Goal: Find specific page/section: Find specific page/section

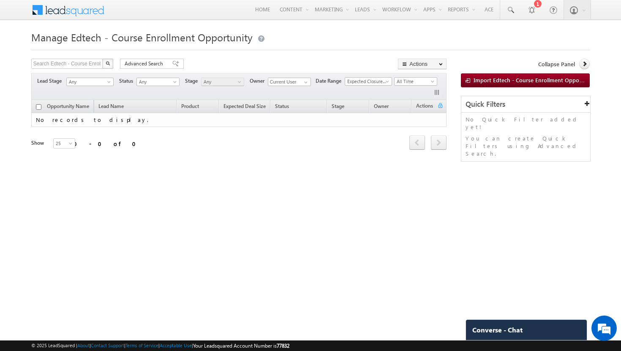
click at [219, 22] on body "Menu Bhavya Bhavy a@bea con.l i" at bounding box center [310, 119] width 621 height 239
click at [225, 41] on span "Manage Edtech - Course Enrollment Opportunity" at bounding box center [141, 37] width 221 height 14
click at [174, 38] on span "Manage Edtech - Course Enrollment Opportunity" at bounding box center [141, 37] width 221 height 14
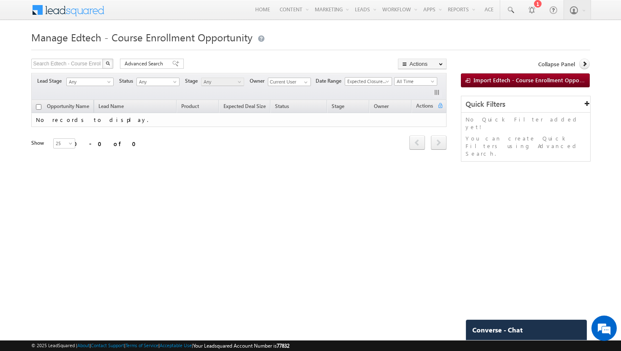
click at [135, 36] on span "Manage Edtech - Course Enrollment Opportunity" at bounding box center [141, 37] width 221 height 14
click at [81, 37] on span "Manage Edtech - Course Enrollment Opportunity" at bounding box center [141, 37] width 221 height 14
click at [59, 38] on span "Manage Edtech - Course Enrollment Opportunity" at bounding box center [141, 37] width 221 height 14
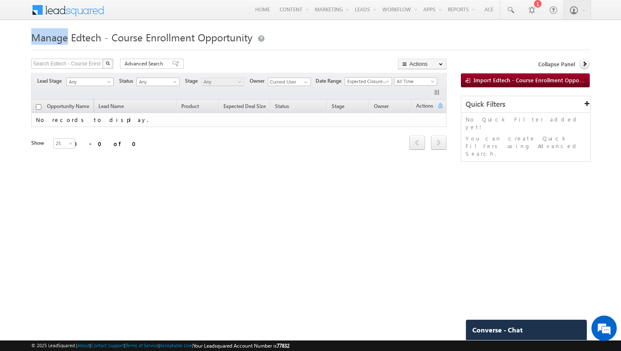
click at [59, 38] on span "Manage Edtech - Course Enrollment Opportunity" at bounding box center [141, 37] width 221 height 14
click at [105, 39] on span "Manage Edtech - Course Enrollment Opportunity" at bounding box center [141, 37] width 221 height 14
click at [160, 39] on span "Manage Edtech - Course Enrollment Opportunity" at bounding box center [141, 37] width 221 height 14
click at [249, 11] on link "Home" at bounding box center [262, 9] width 27 height 19
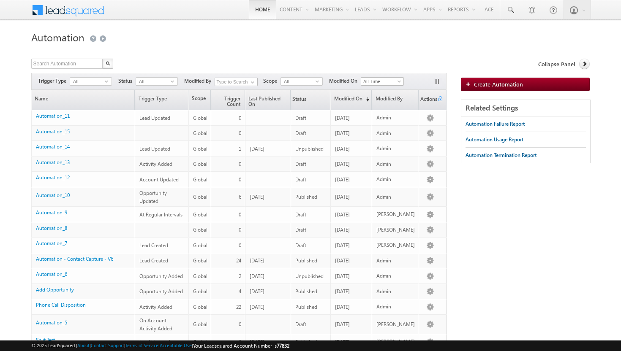
click at [255, 8] on link "Home" at bounding box center [262, 9] width 27 height 19
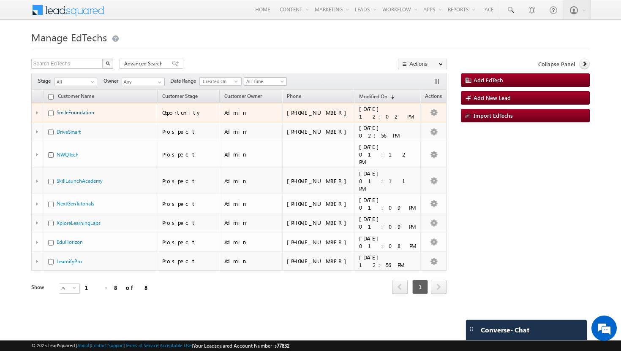
click at [82, 112] on link "SmileFoundation" at bounding box center [76, 112] width 38 height 6
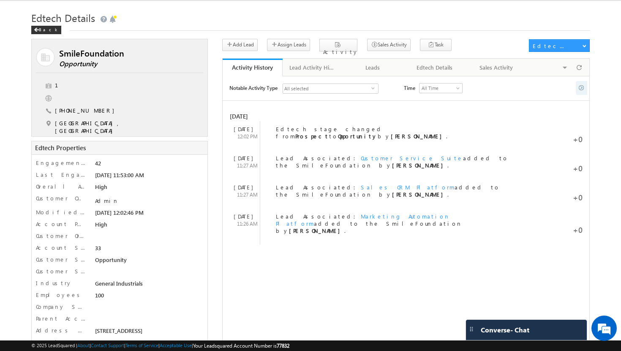
scroll to position [21, 0]
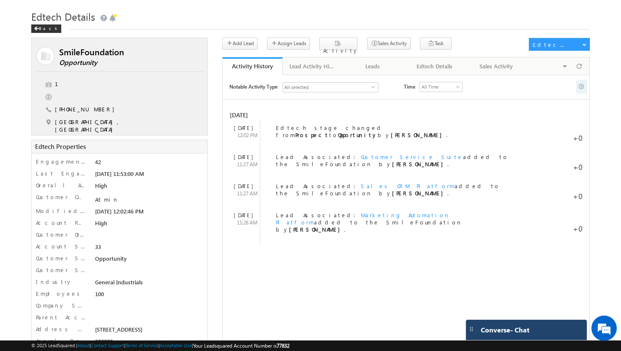
click at [560, 331] on div "Converse - Chat" at bounding box center [526, 330] width 121 height 20
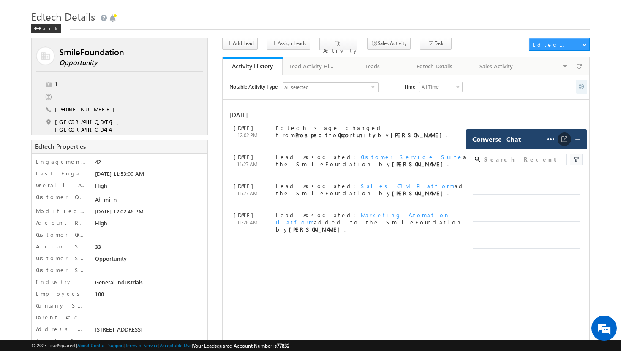
click at [560, 142] on img at bounding box center [564, 139] width 8 height 8
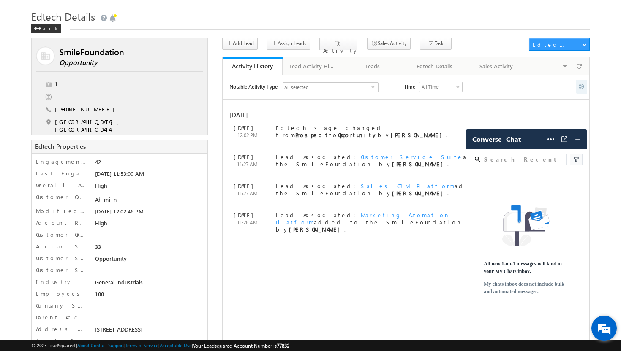
click at [600, 326] on em at bounding box center [603, 328] width 23 height 23
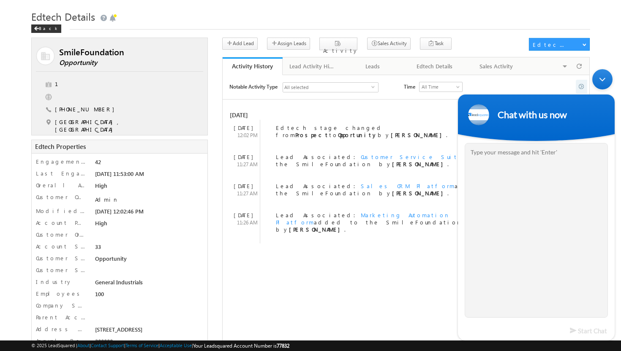
drag, startPoint x: 603, startPoint y: 84, endPoint x: 1057, endPoint y: 150, distance: 458.2
click at [603, 84] on div "Minimize live chat window" at bounding box center [602, 79] width 20 height 20
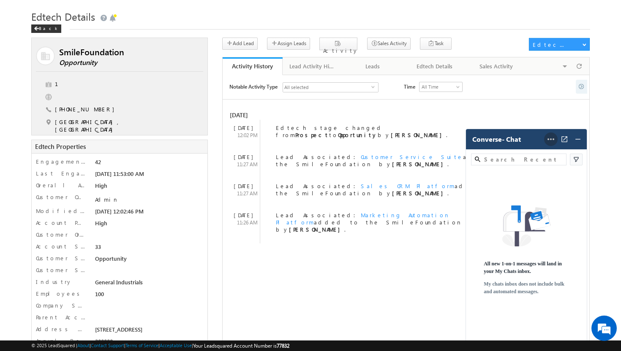
click at [554, 141] on icon at bounding box center [551, 139] width 10 height 10
click at [539, 169] on span "Settings" at bounding box center [537, 168] width 40 height 8
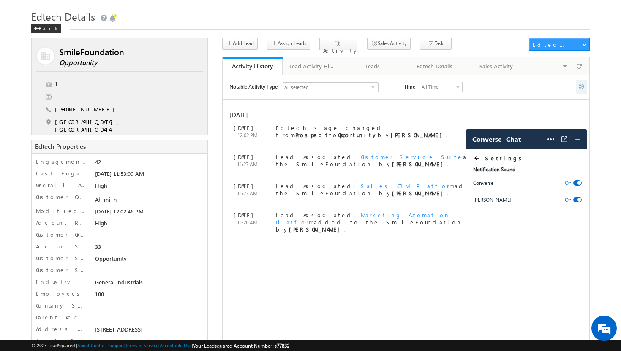
click at [475, 156] on icon at bounding box center [477, 159] width 8 height 8
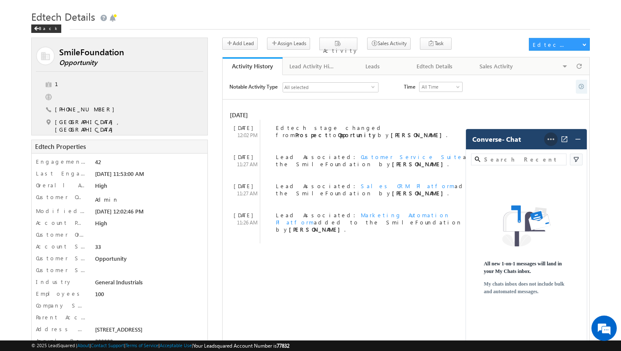
click at [552, 142] on icon at bounding box center [551, 139] width 10 height 10
click at [552, 138] on icon at bounding box center [551, 139] width 10 height 10
click at [40, 25] on div "Back" at bounding box center [46, 28] width 30 height 8
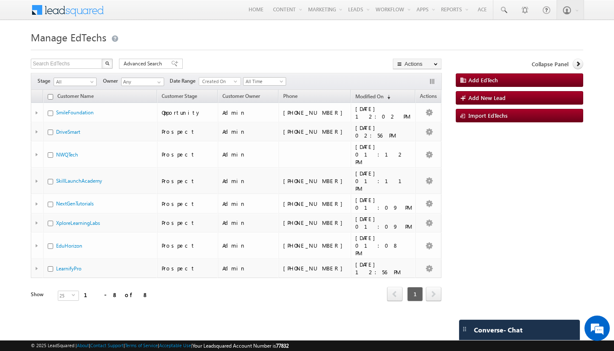
drag, startPoint x: 226, startPoint y: 32, endPoint x: 223, endPoint y: 40, distance: 8.8
click at [226, 32] on h1 "Manage EdTechs" at bounding box center [307, 36] width 553 height 16
